Goal: Navigation & Orientation: Find specific page/section

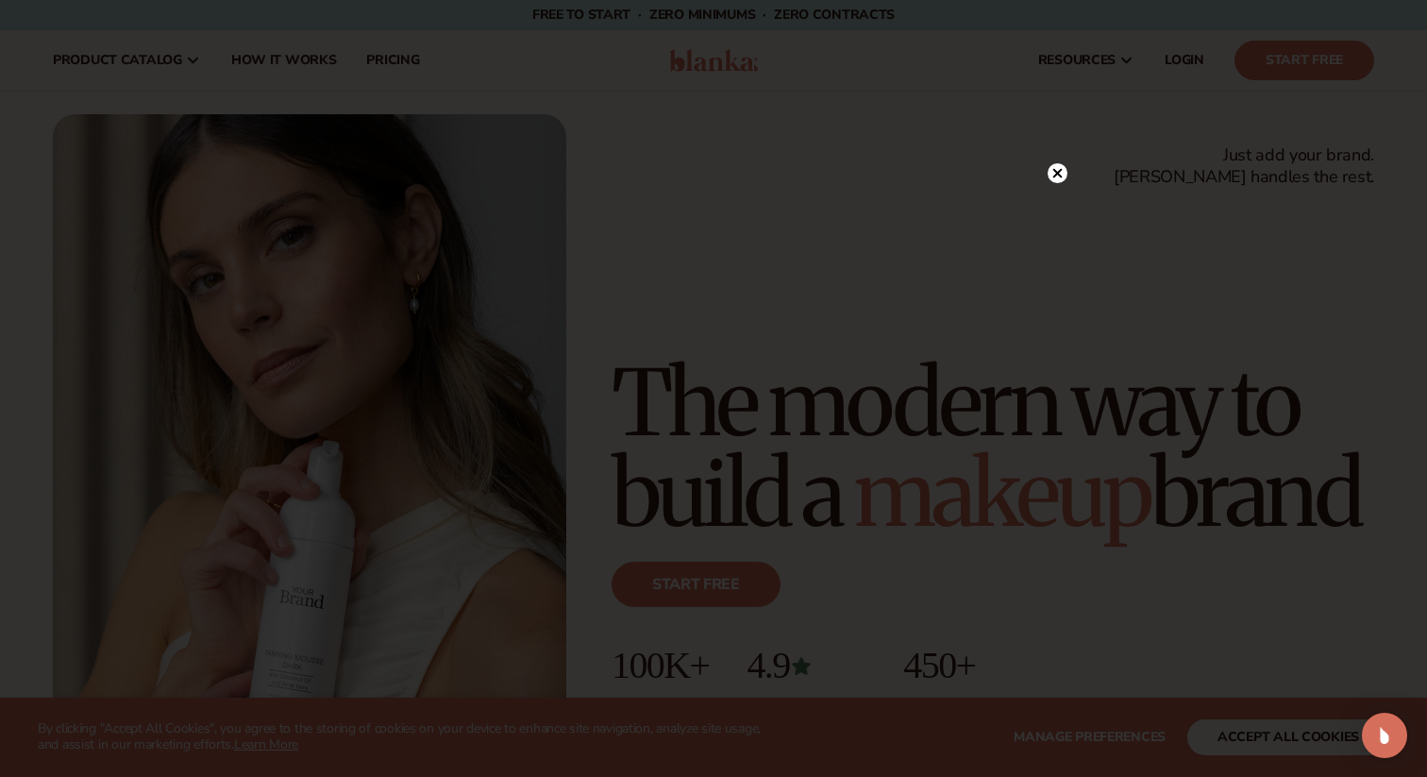
click at [1059, 174] on icon at bounding box center [1058, 173] width 9 height 9
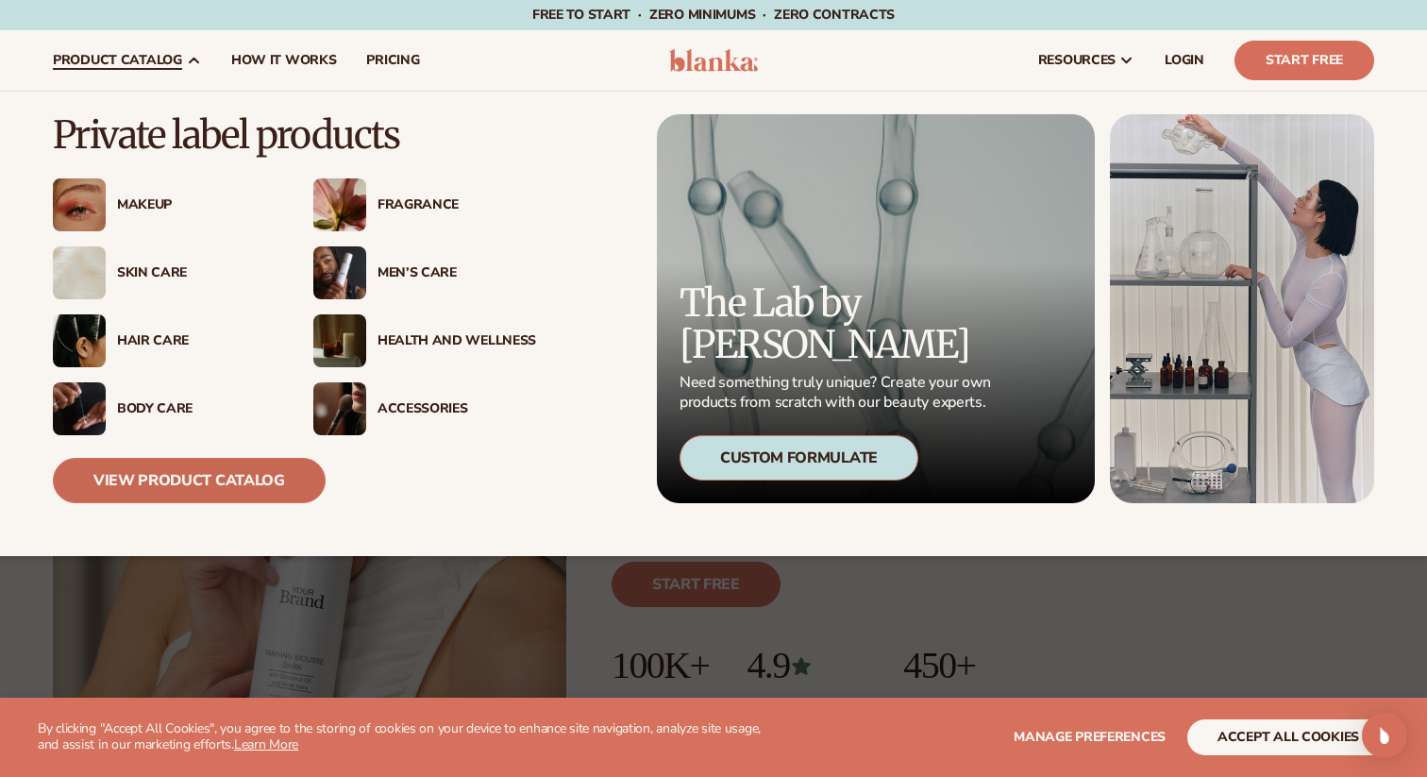
click at [177, 472] on link "View Product Catalog" at bounding box center [189, 480] width 273 height 45
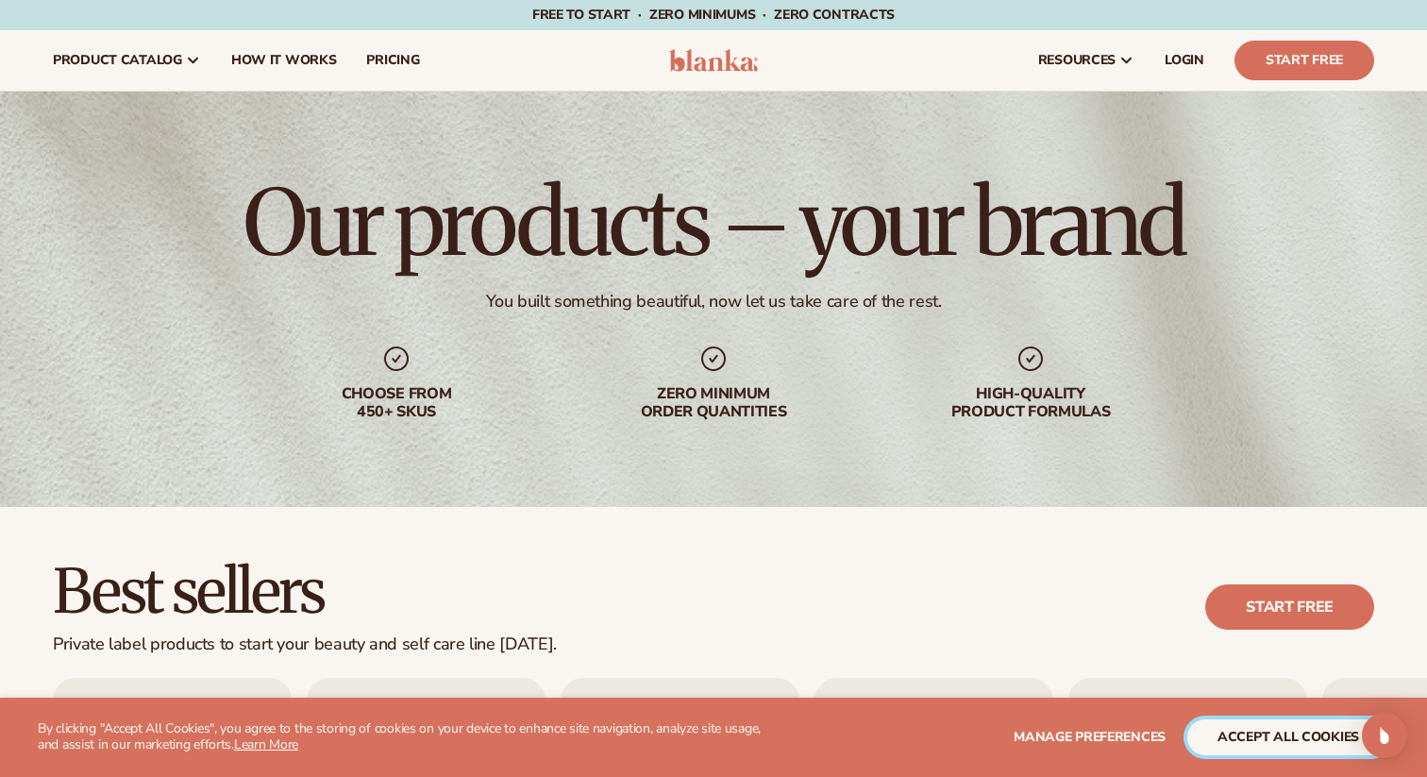
click at [1257, 737] on button "accept all cookies" at bounding box center [1289, 737] width 202 height 36
